Goal: Find specific page/section: Find specific page/section

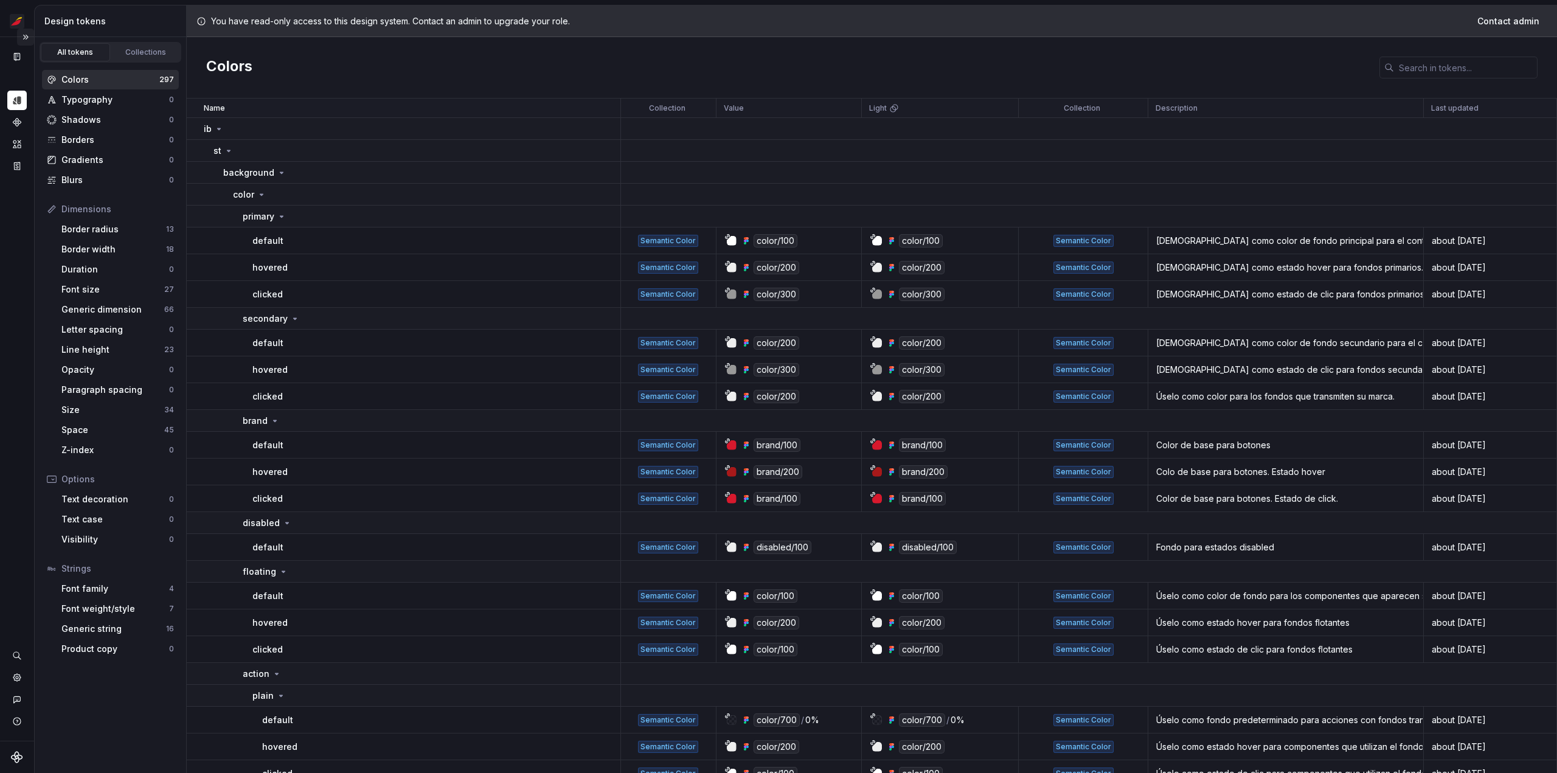
click at [26, 36] on button "Expand sidebar" at bounding box center [25, 37] width 17 height 17
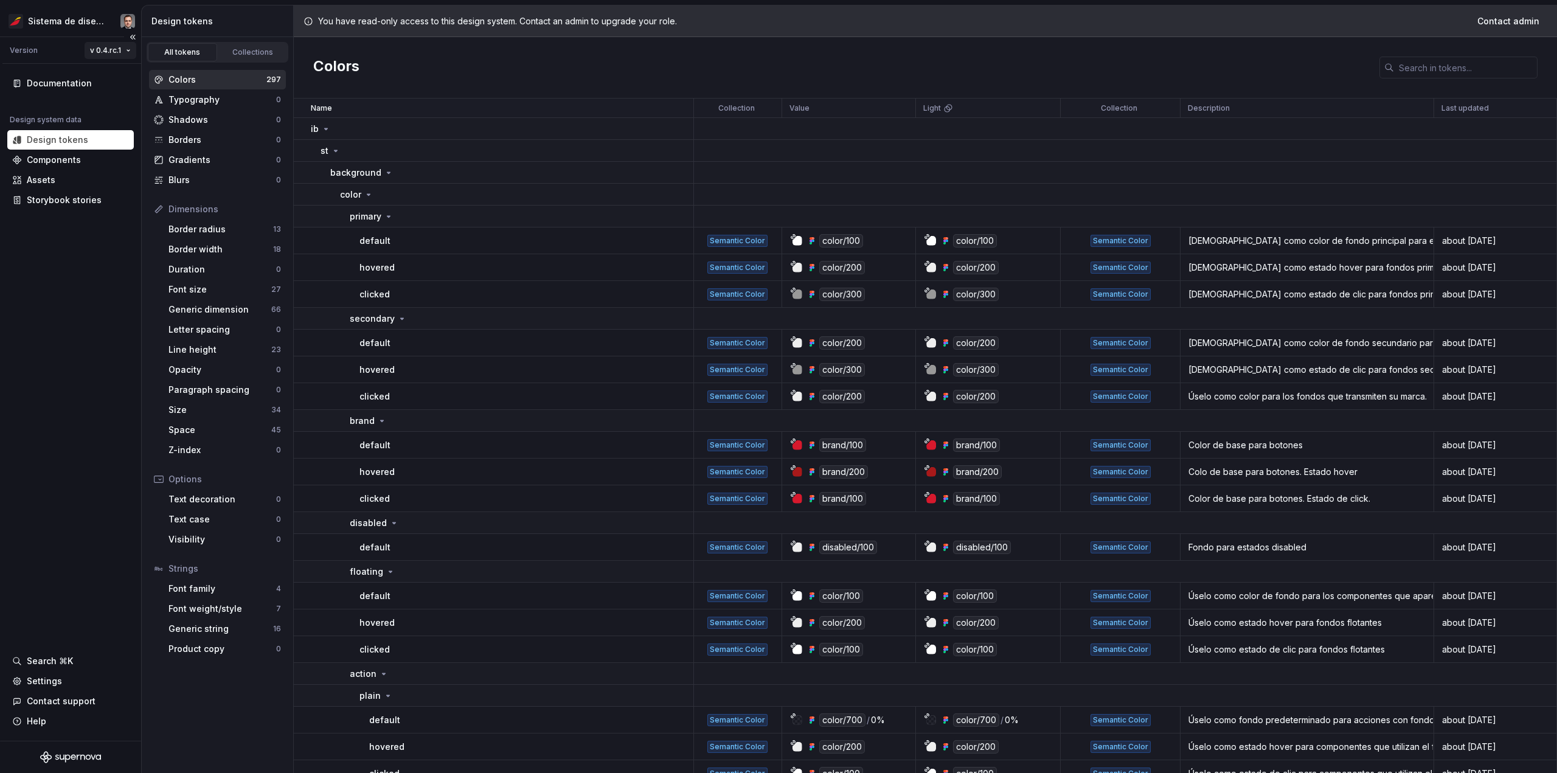
click at [99, 49] on html "Sistema de diseño Iberia Version v 0.4.rc.1 Documentation Design system data De…" at bounding box center [778, 386] width 1557 height 773
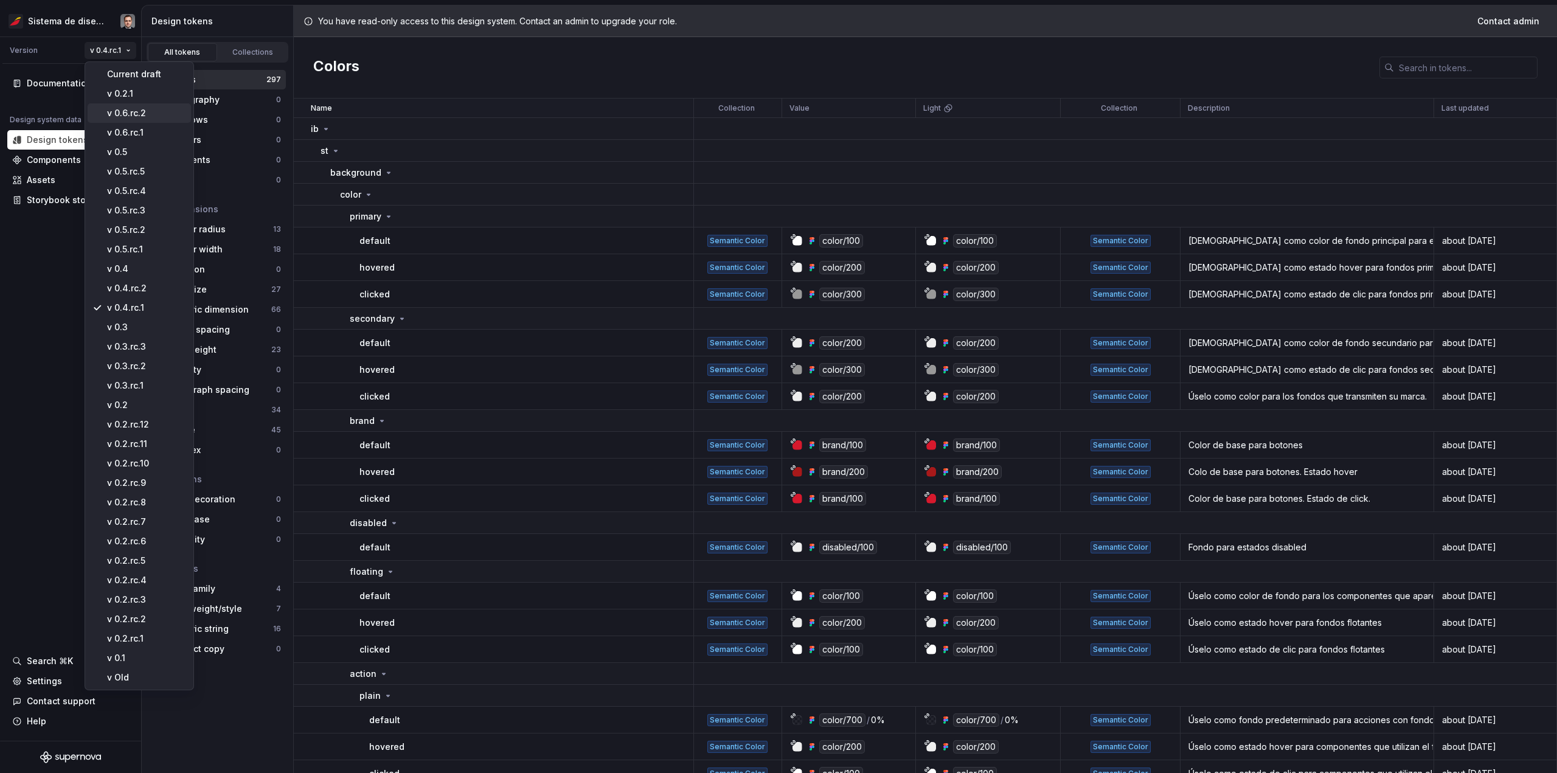
click at [131, 113] on div "v 0.6.rc.2" at bounding box center [146, 113] width 79 height 12
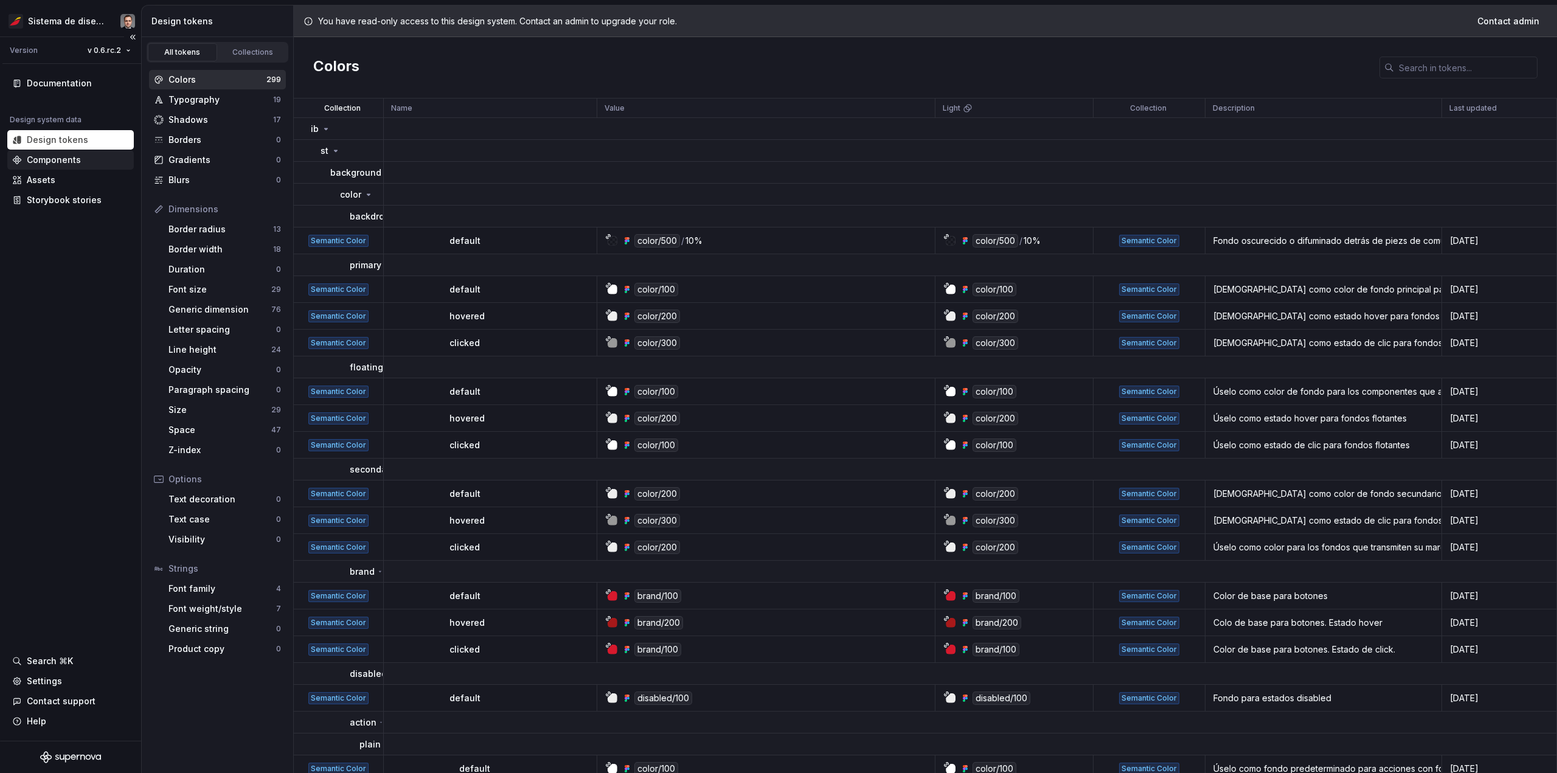
click at [53, 164] on div "Components" at bounding box center [54, 160] width 54 height 12
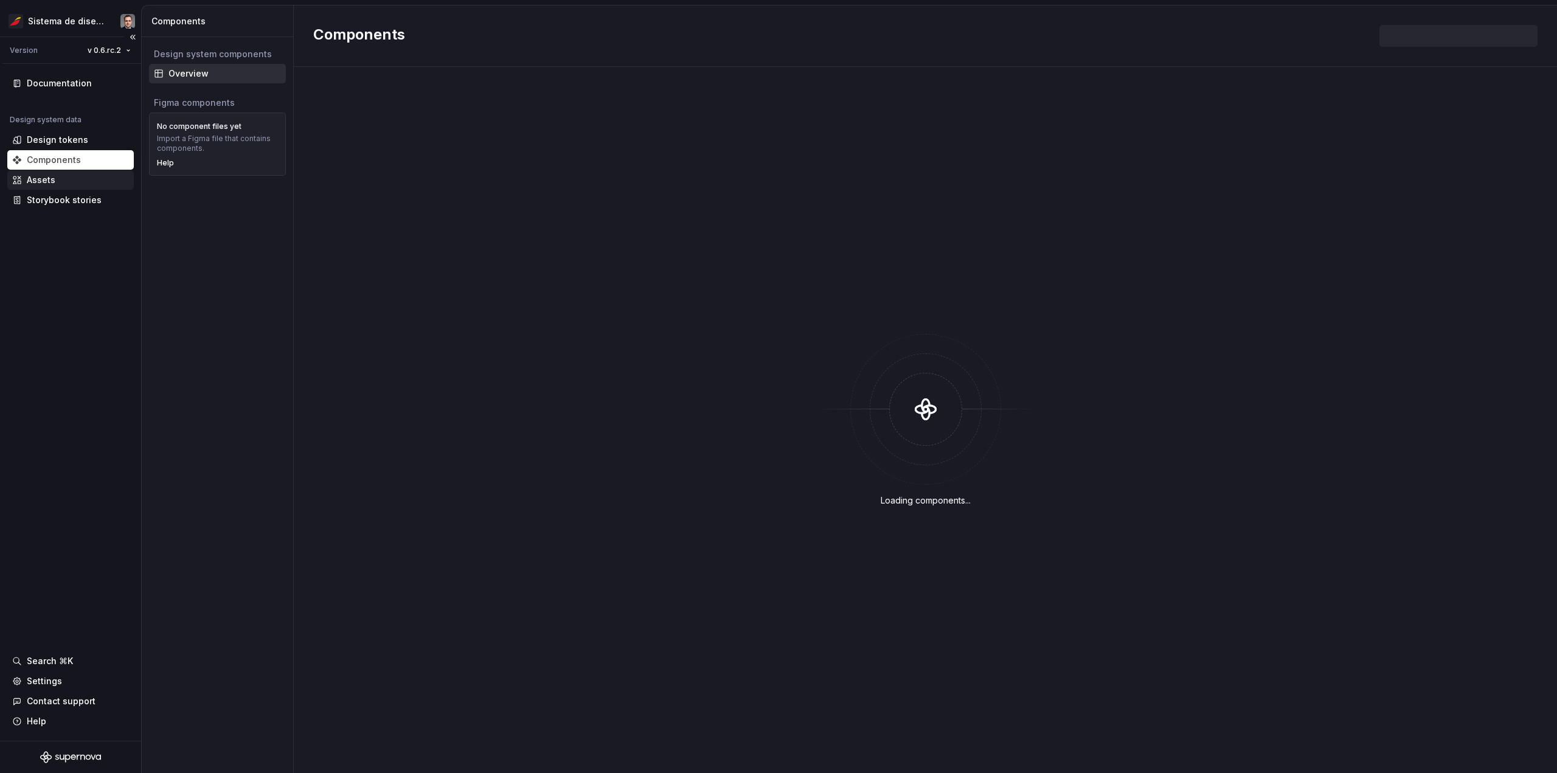
click at [56, 179] on div "Assets" at bounding box center [70, 180] width 117 height 12
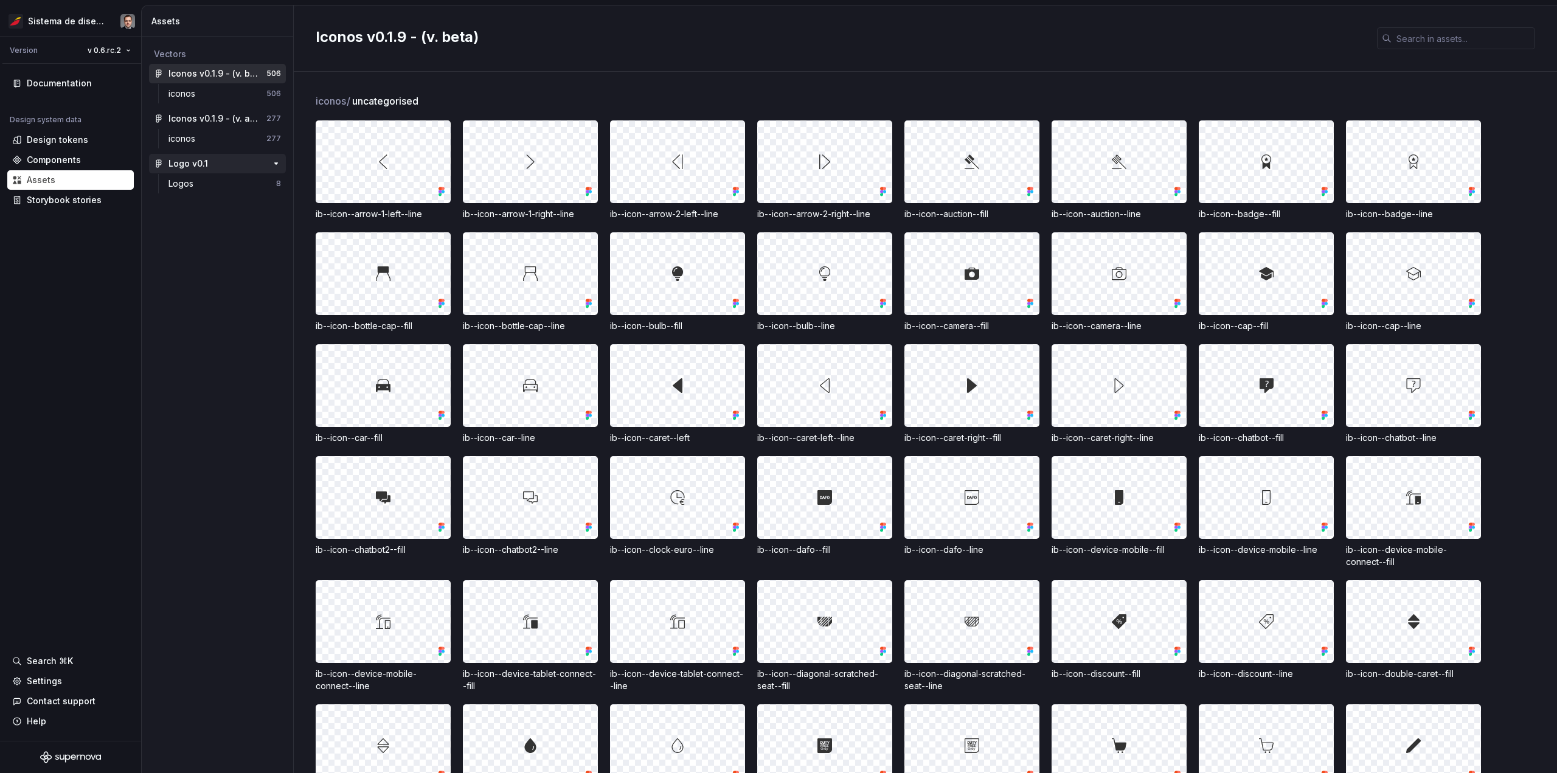
click at [211, 166] on div "Logo v0.1" at bounding box center [214, 164] width 91 height 12
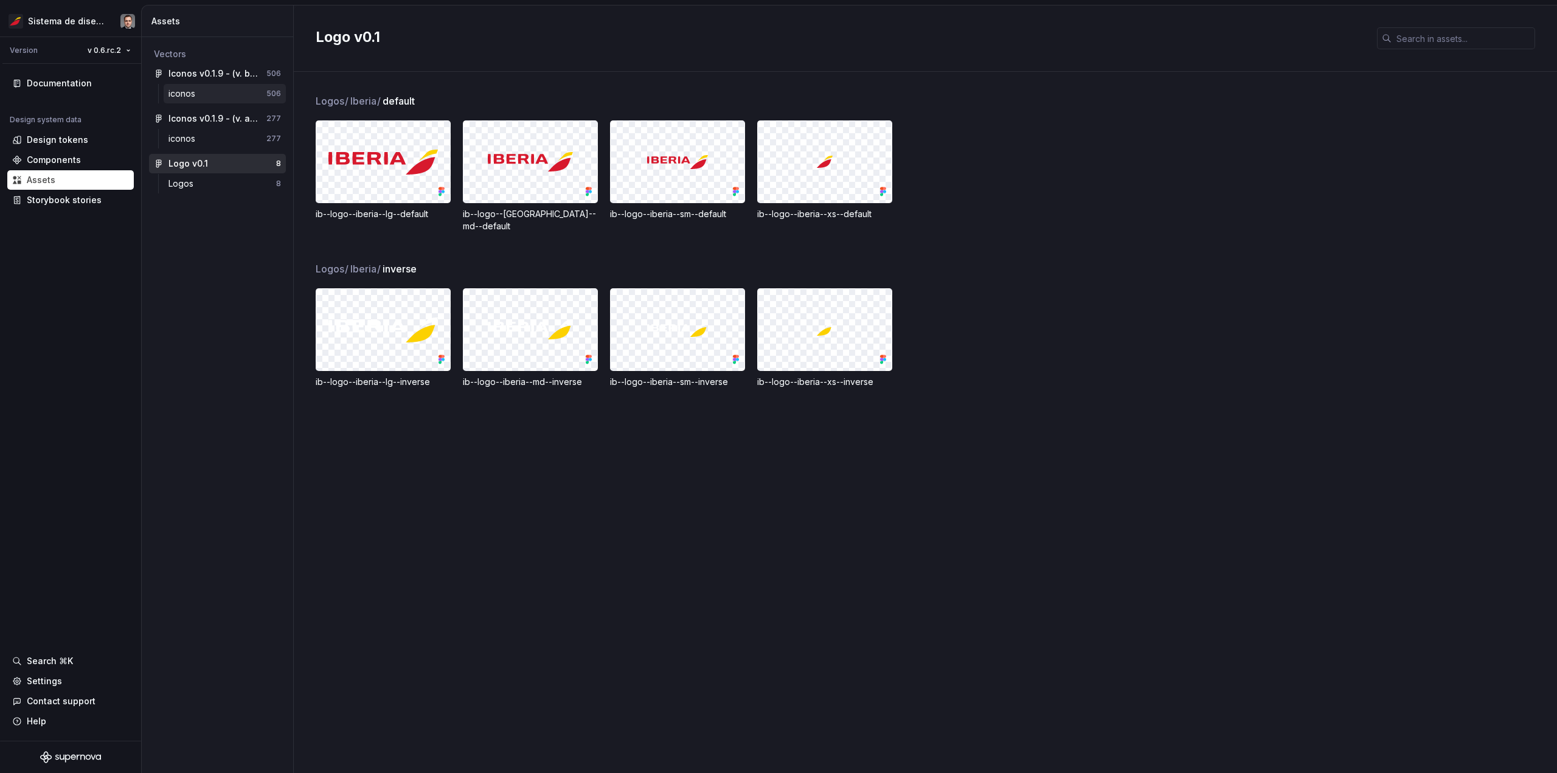
click at [218, 97] on div "iconos" at bounding box center [218, 94] width 98 height 12
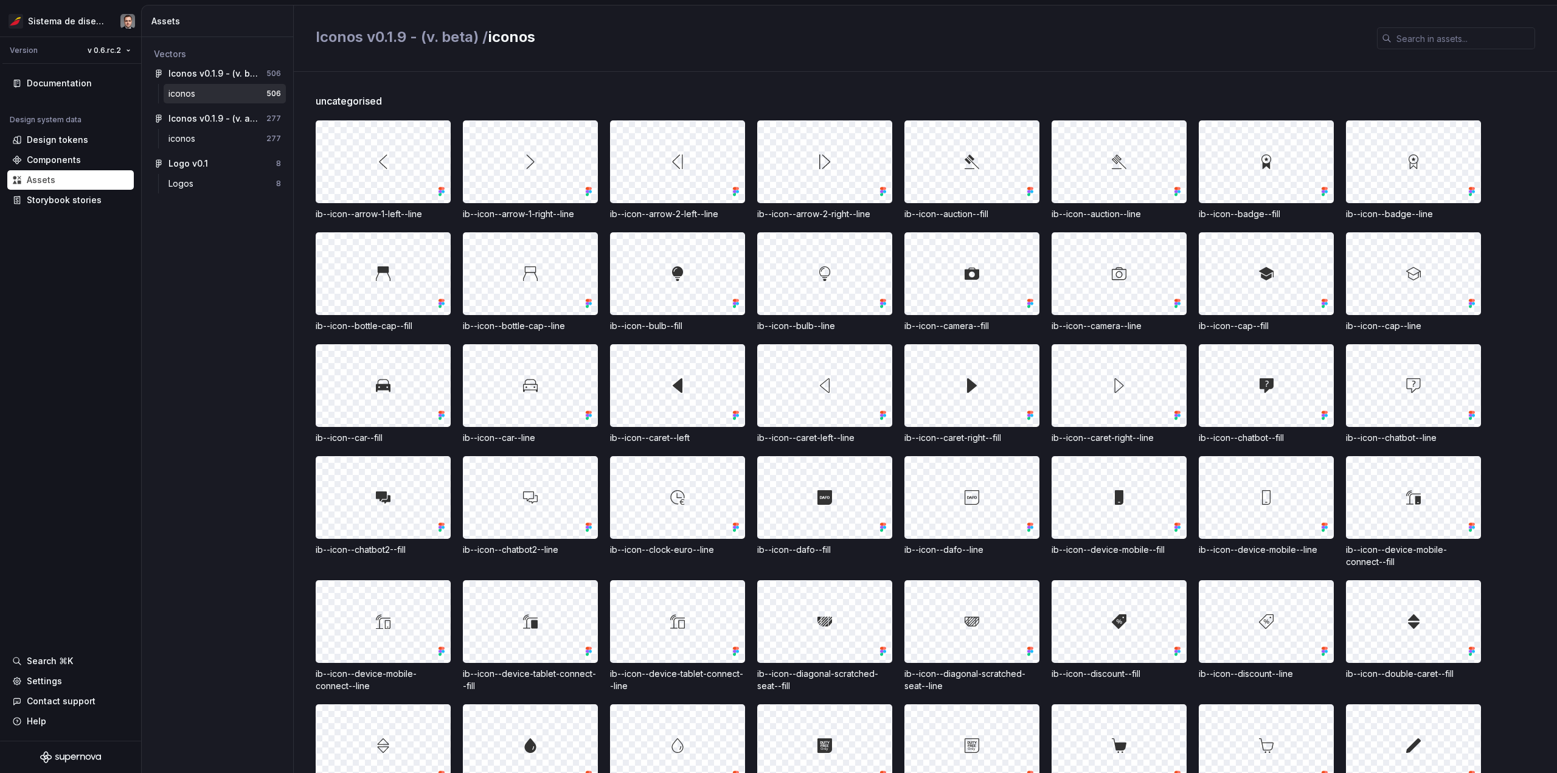
click at [1032, 401] on div at bounding box center [972, 386] width 134 height 82
